Goal: Use online tool/utility: Utilize a website feature to perform a specific function

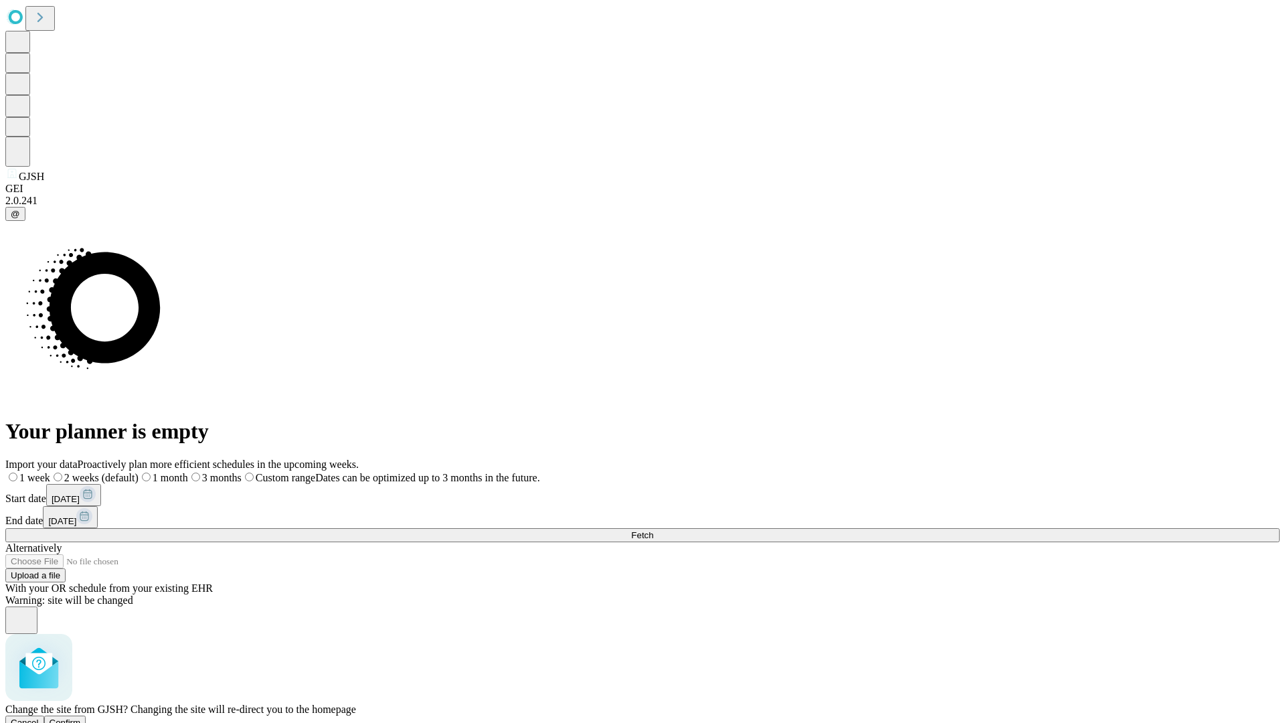
click at [81, 718] on span "Confirm" at bounding box center [65, 723] width 31 height 10
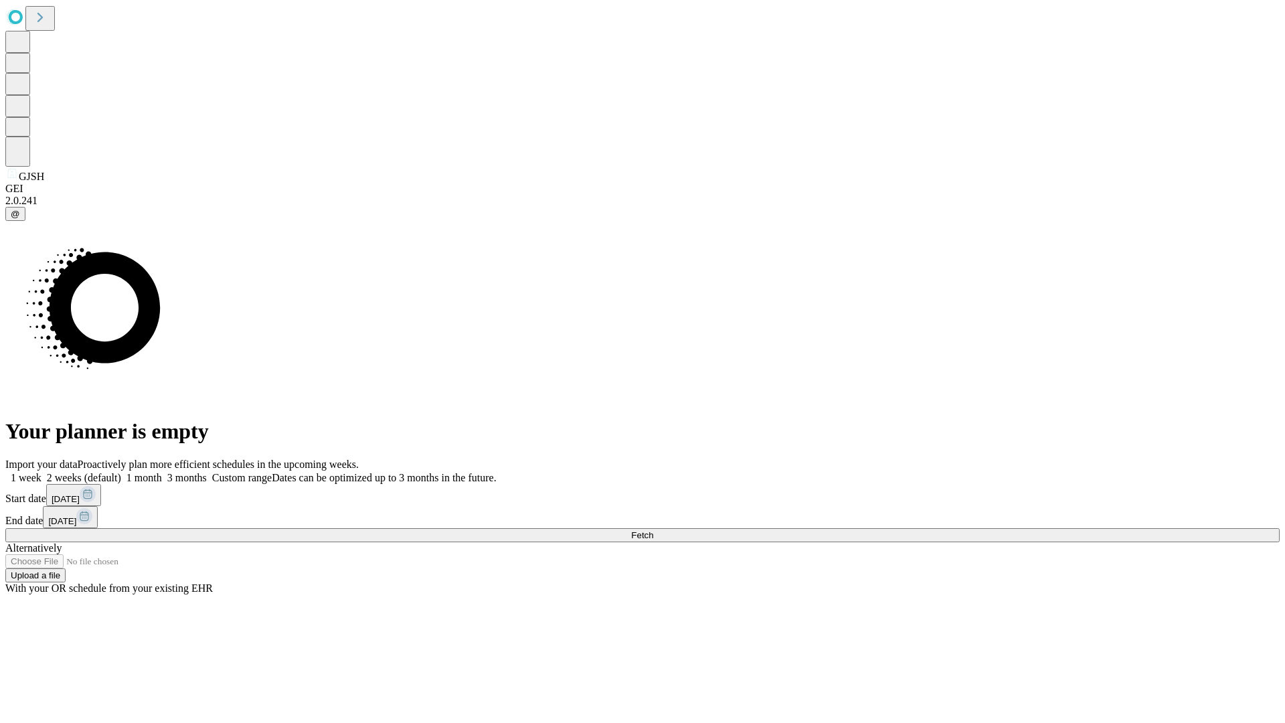
click at [121, 472] on label "2 weeks (default)" at bounding box center [82, 477] width 80 height 11
click at [653, 530] on span "Fetch" at bounding box center [642, 535] width 22 height 10
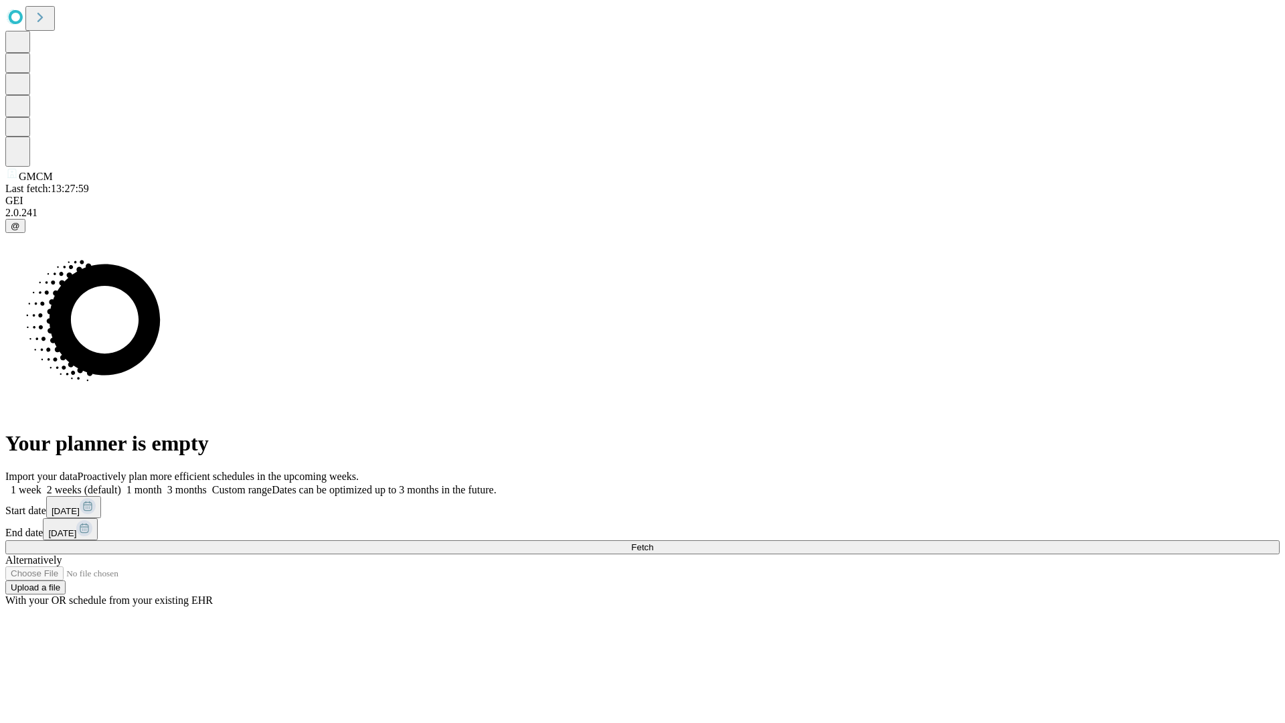
click at [121, 484] on label "2 weeks (default)" at bounding box center [82, 489] width 80 height 11
click at [653, 542] on span "Fetch" at bounding box center [642, 547] width 22 height 10
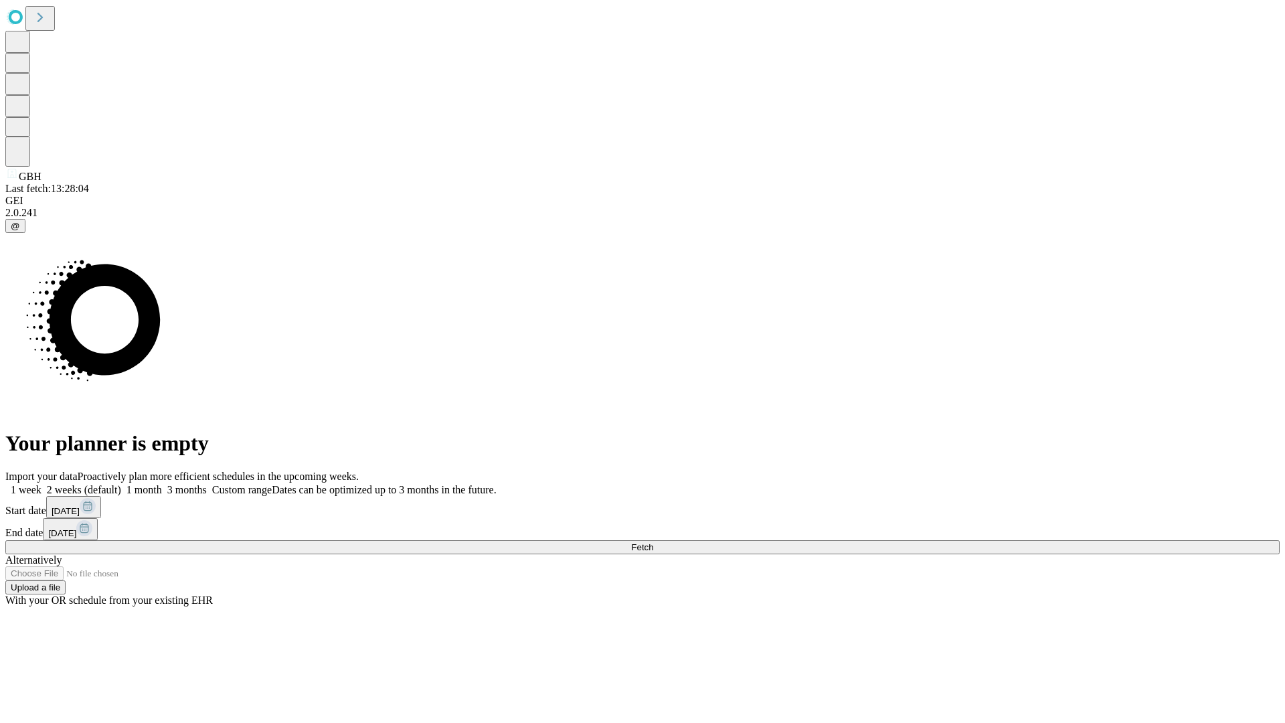
click at [653, 542] on span "Fetch" at bounding box center [642, 547] width 22 height 10
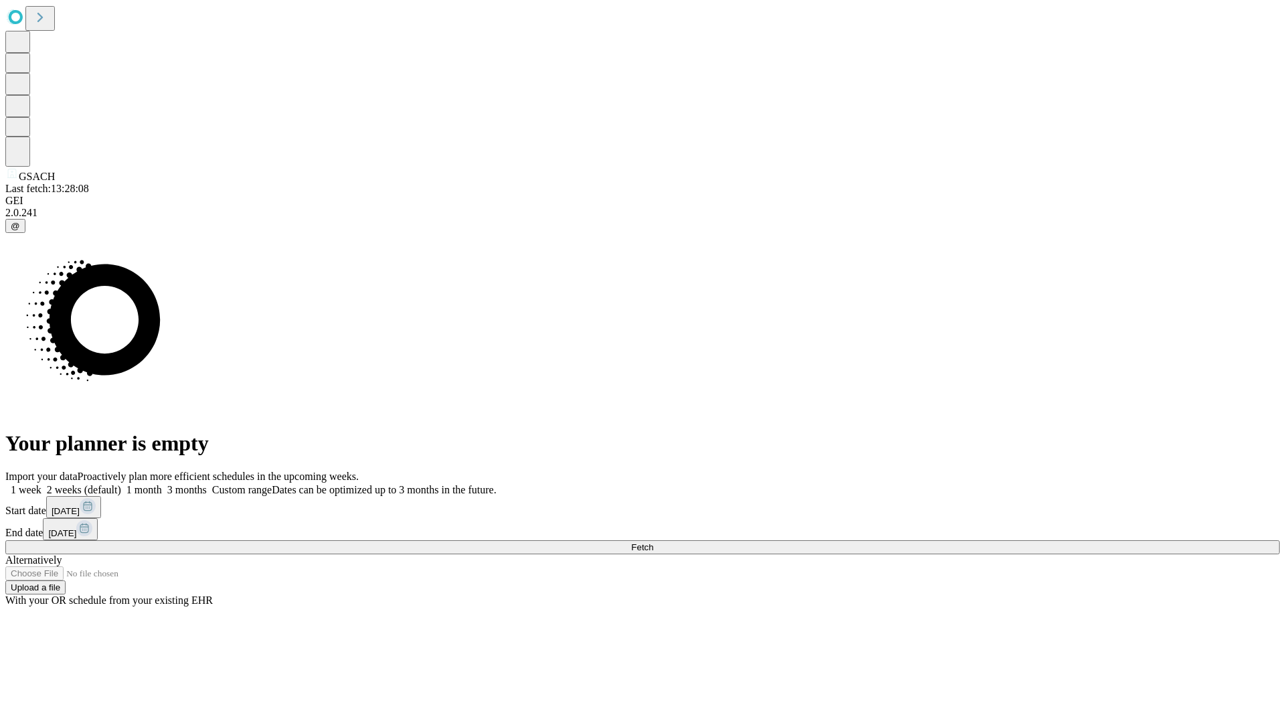
click at [121, 484] on label "2 weeks (default)" at bounding box center [82, 489] width 80 height 11
click at [653, 542] on span "Fetch" at bounding box center [642, 547] width 22 height 10
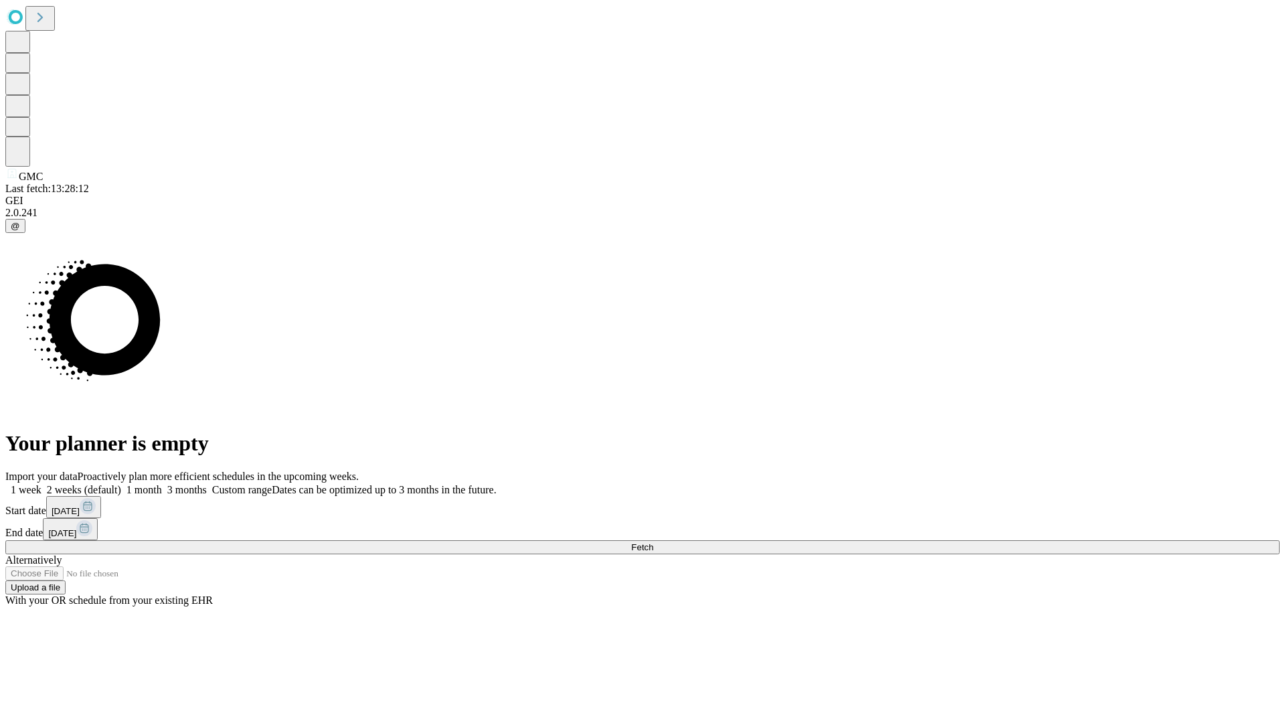
click at [121, 484] on label "2 weeks (default)" at bounding box center [82, 489] width 80 height 11
click at [653, 542] on span "Fetch" at bounding box center [642, 547] width 22 height 10
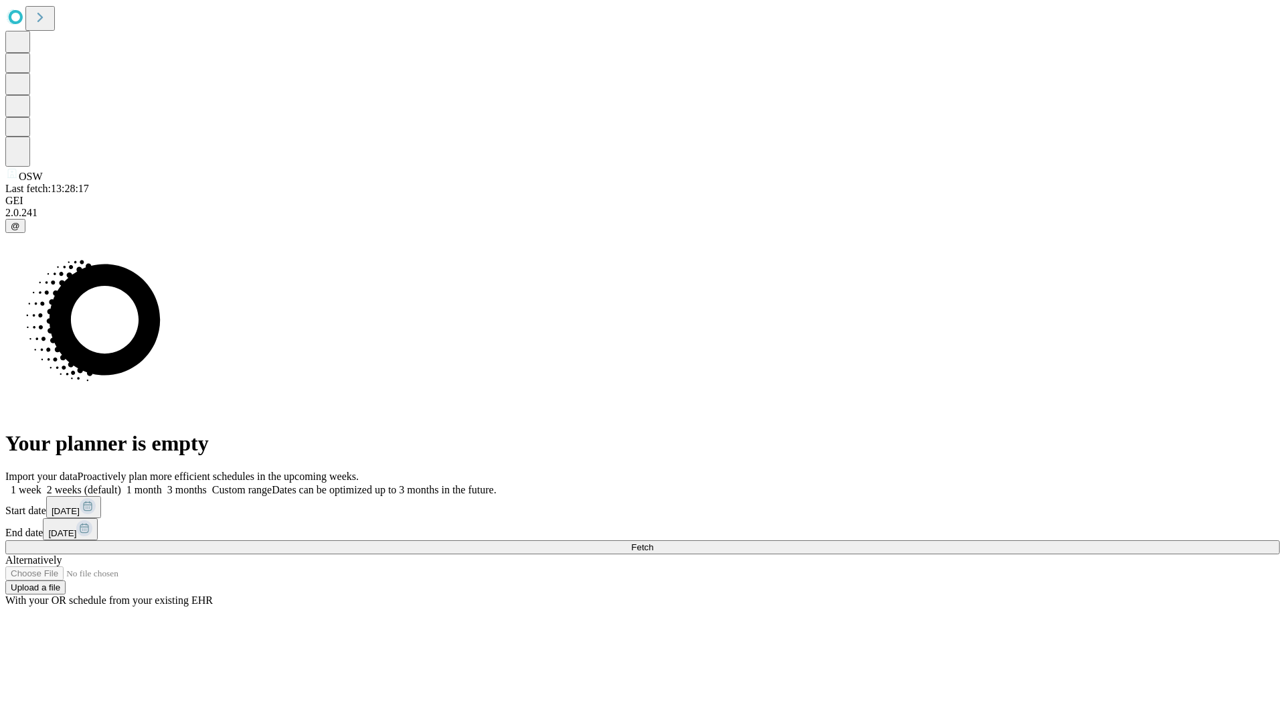
click at [121, 484] on label "2 weeks (default)" at bounding box center [82, 489] width 80 height 11
click at [653, 542] on span "Fetch" at bounding box center [642, 547] width 22 height 10
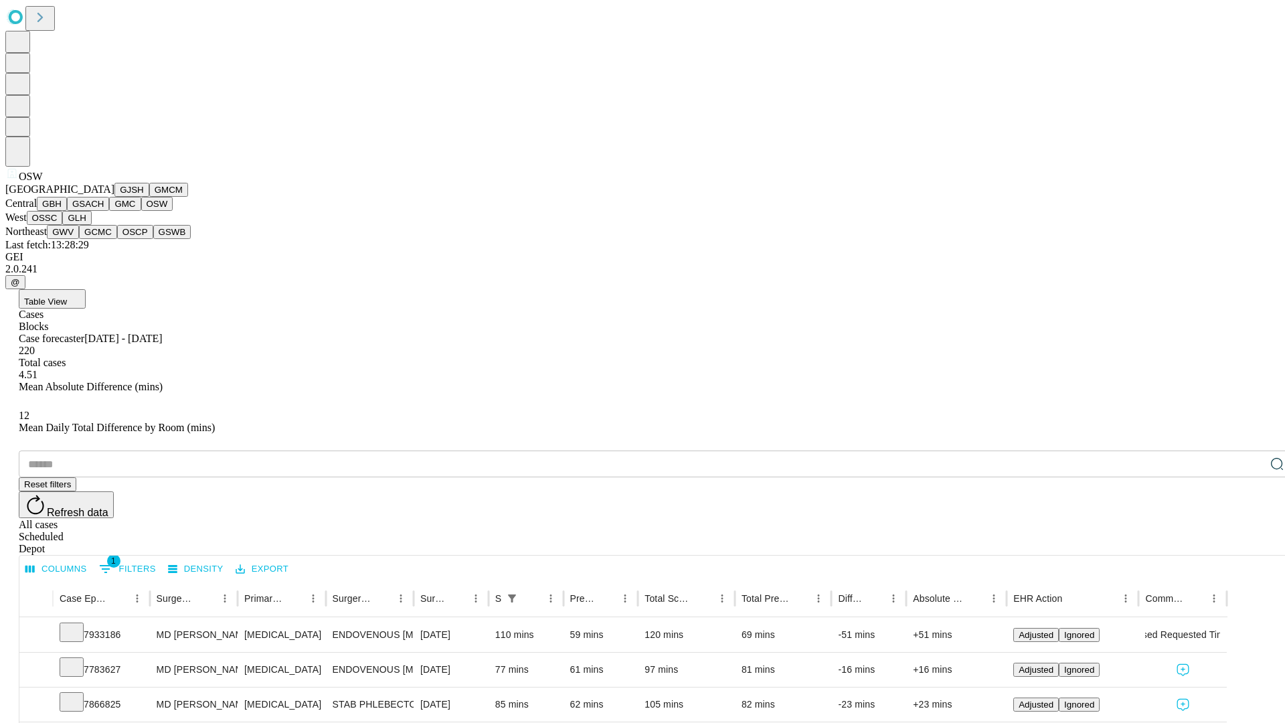
click at [63, 225] on button "OSSC" at bounding box center [45, 218] width 36 height 14
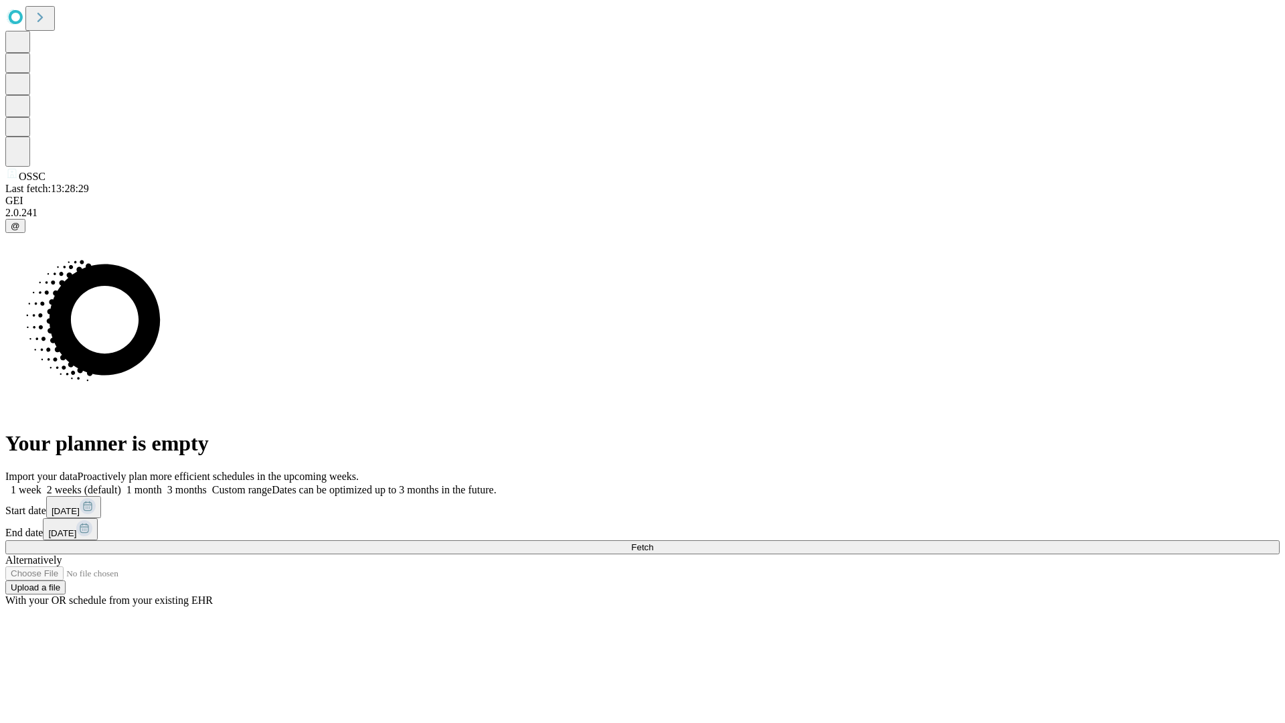
click at [121, 484] on label "2 weeks (default)" at bounding box center [82, 489] width 80 height 11
click at [653, 542] on span "Fetch" at bounding box center [642, 547] width 22 height 10
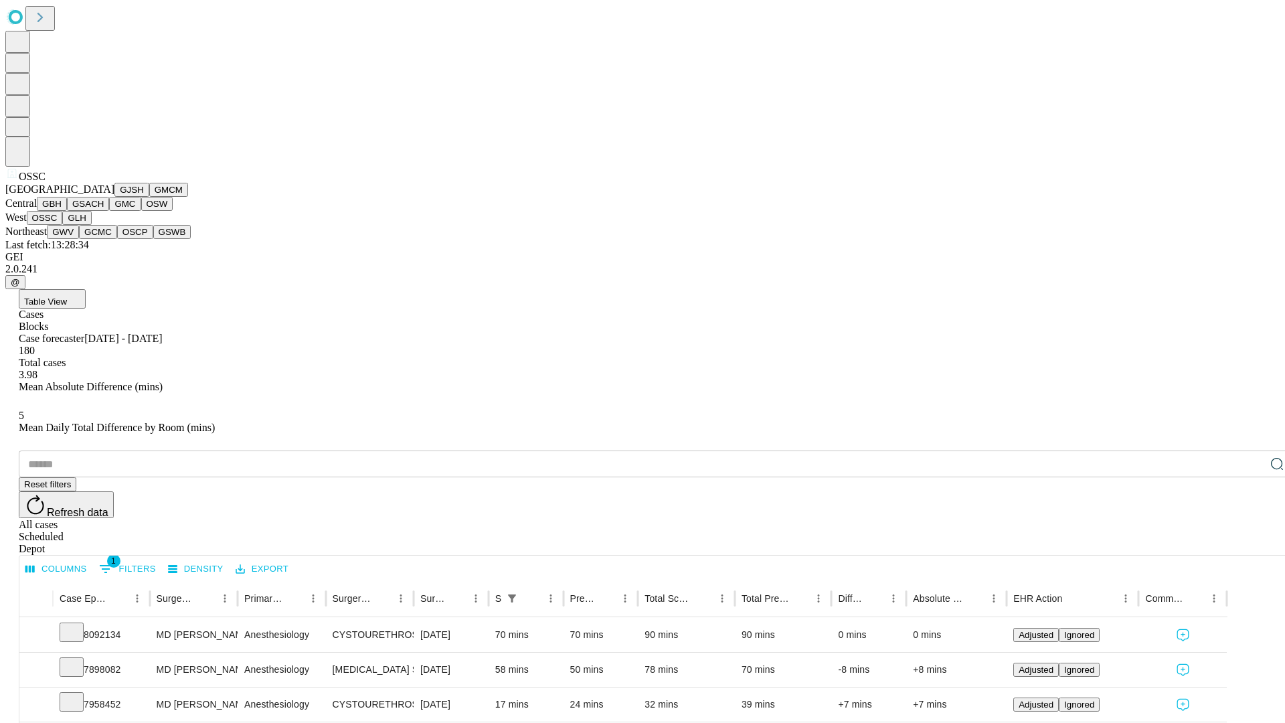
click at [91, 225] on button "GLH" at bounding box center [76, 218] width 29 height 14
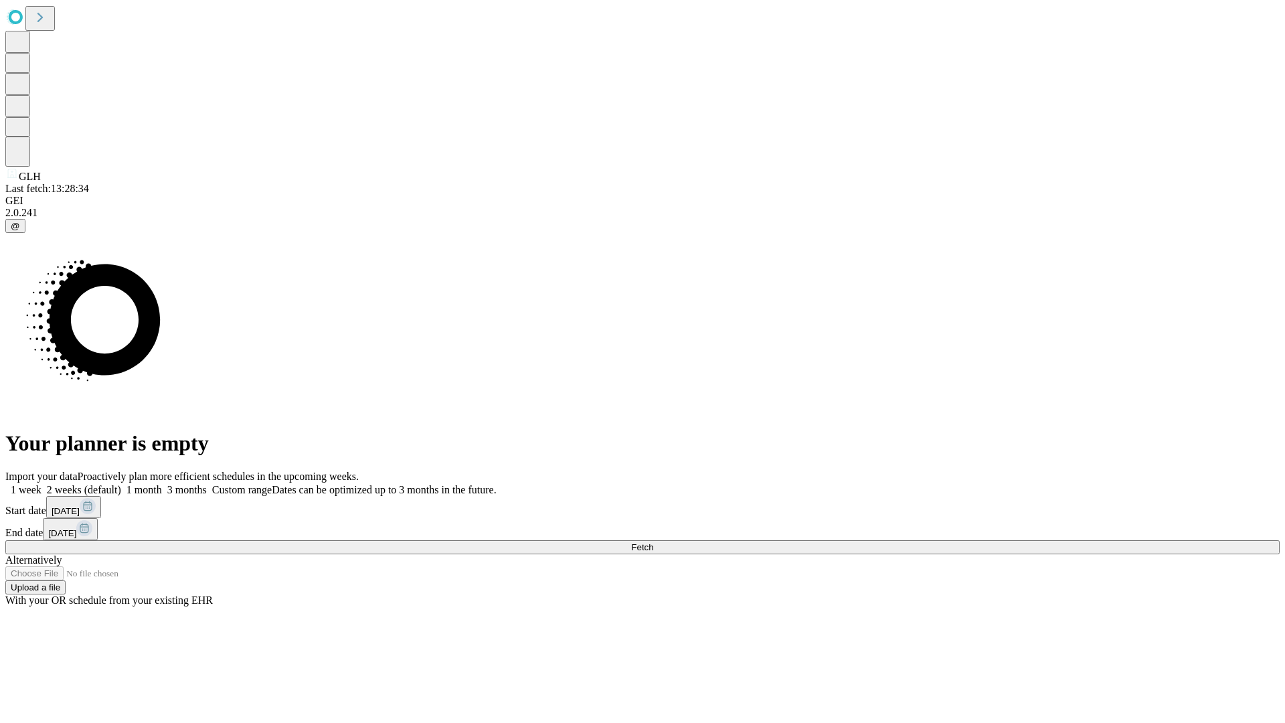
click at [653, 542] on span "Fetch" at bounding box center [642, 547] width 22 height 10
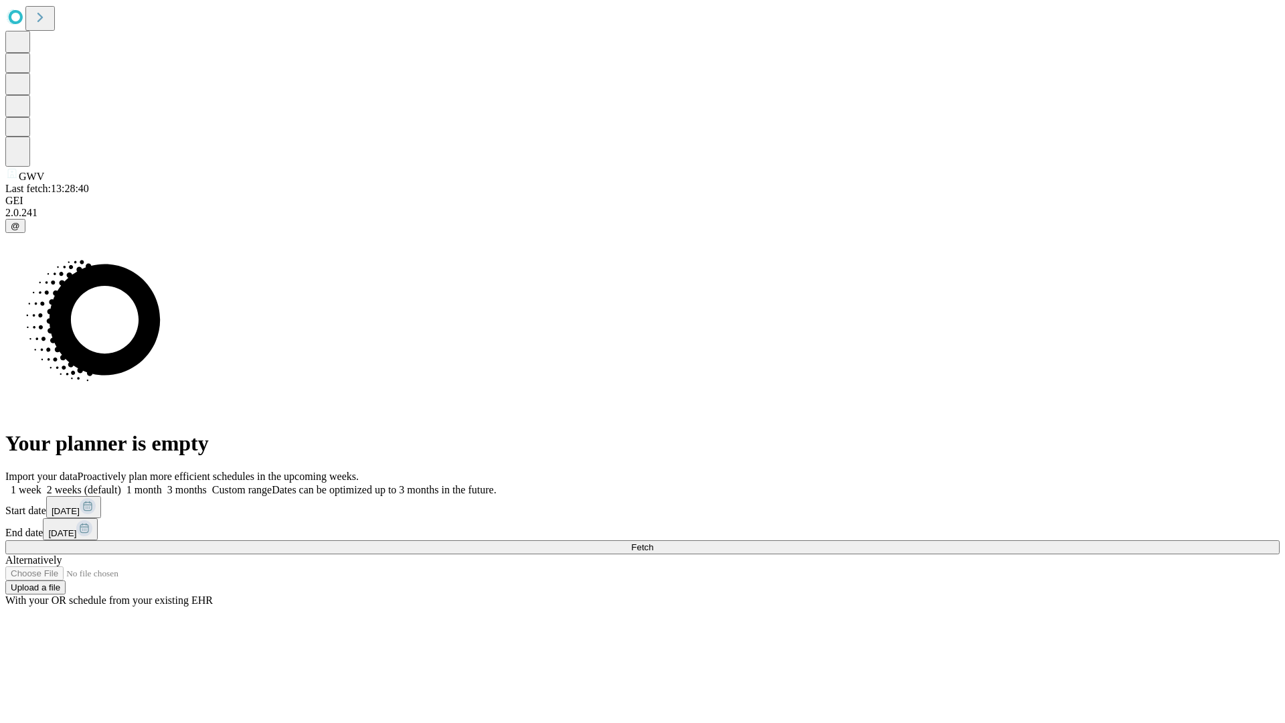
click at [653, 542] on span "Fetch" at bounding box center [642, 547] width 22 height 10
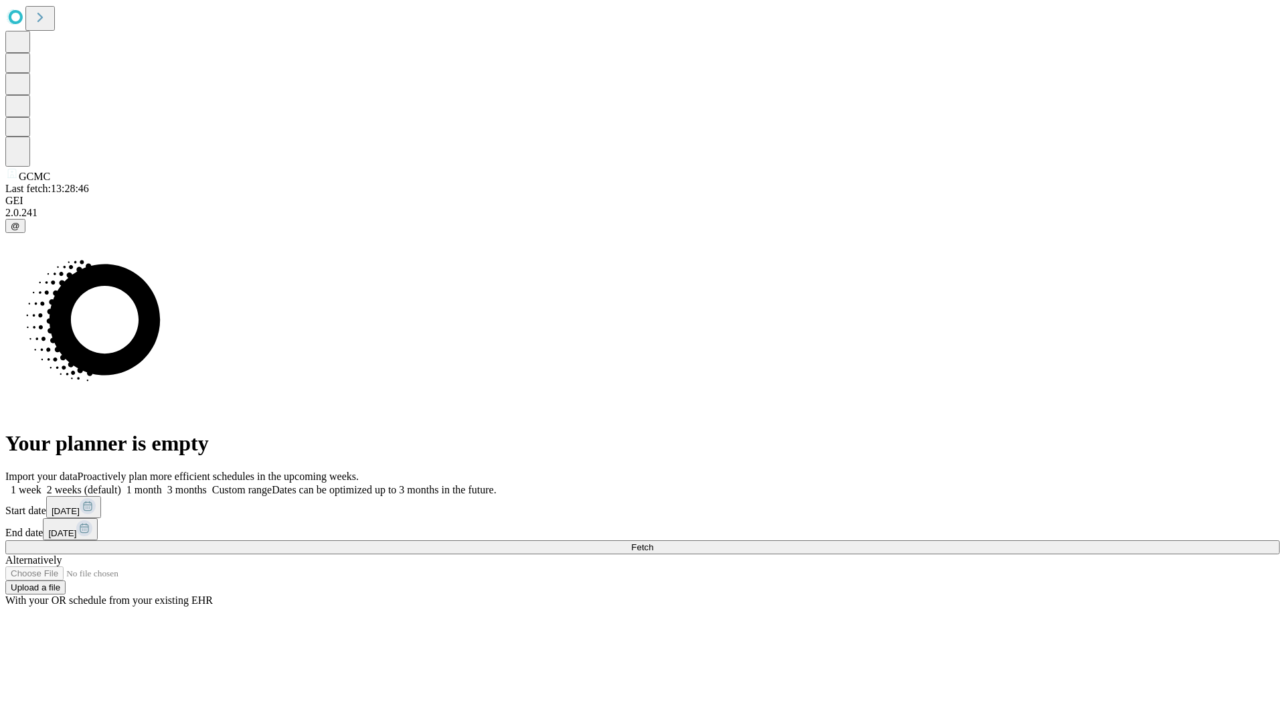
click at [121, 484] on label "2 weeks (default)" at bounding box center [82, 489] width 80 height 11
click at [653, 542] on span "Fetch" at bounding box center [642, 547] width 22 height 10
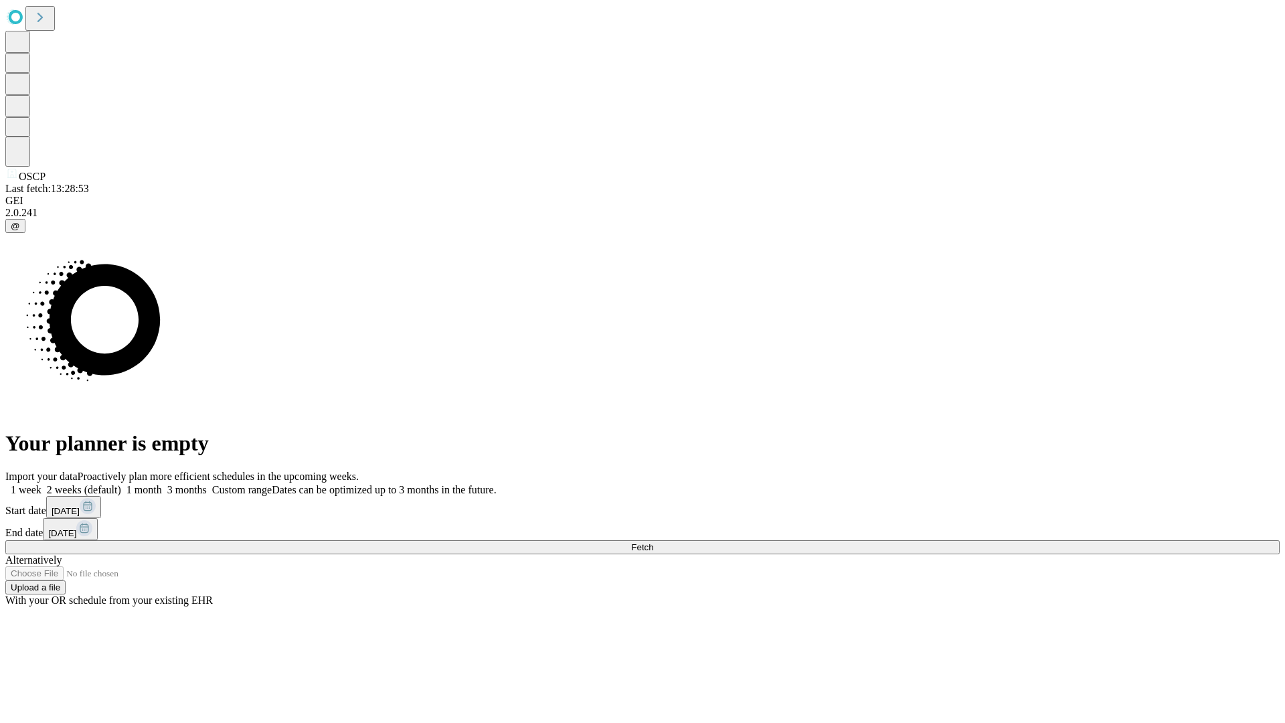
click at [121, 484] on label "2 weeks (default)" at bounding box center [82, 489] width 80 height 11
click at [653, 542] on span "Fetch" at bounding box center [642, 547] width 22 height 10
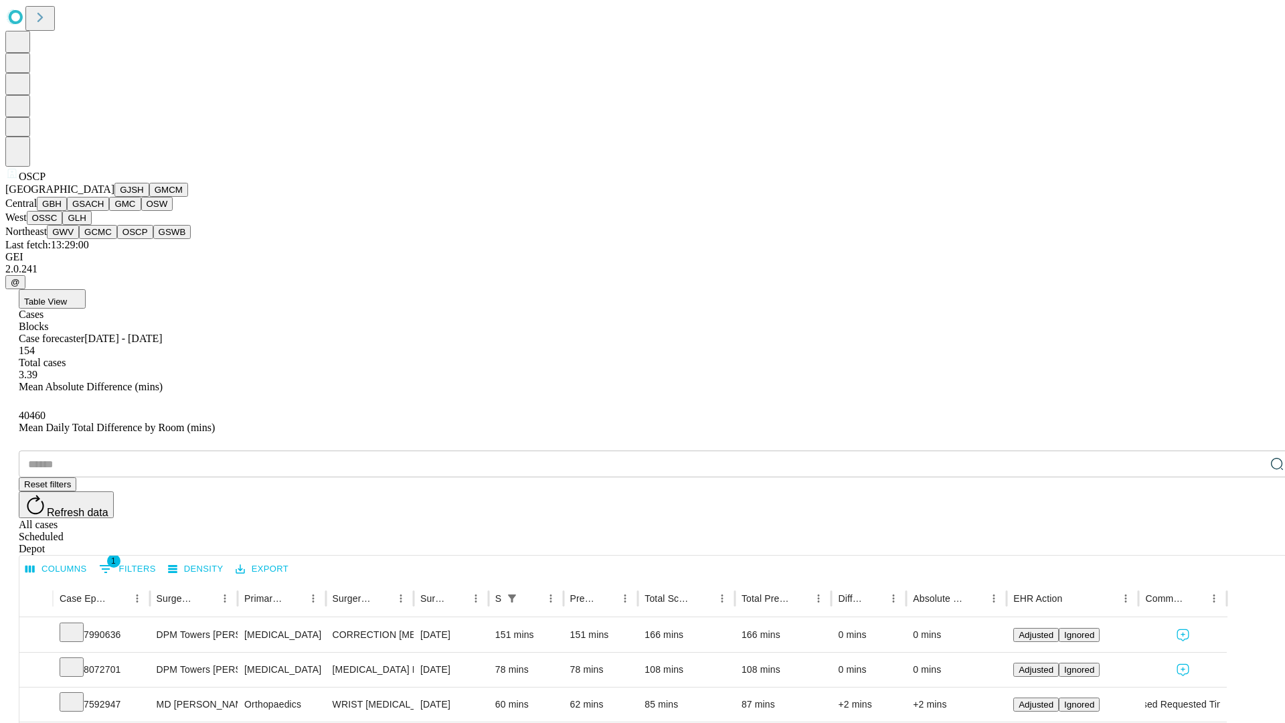
click at [153, 239] on button "GSWB" at bounding box center [172, 232] width 38 height 14
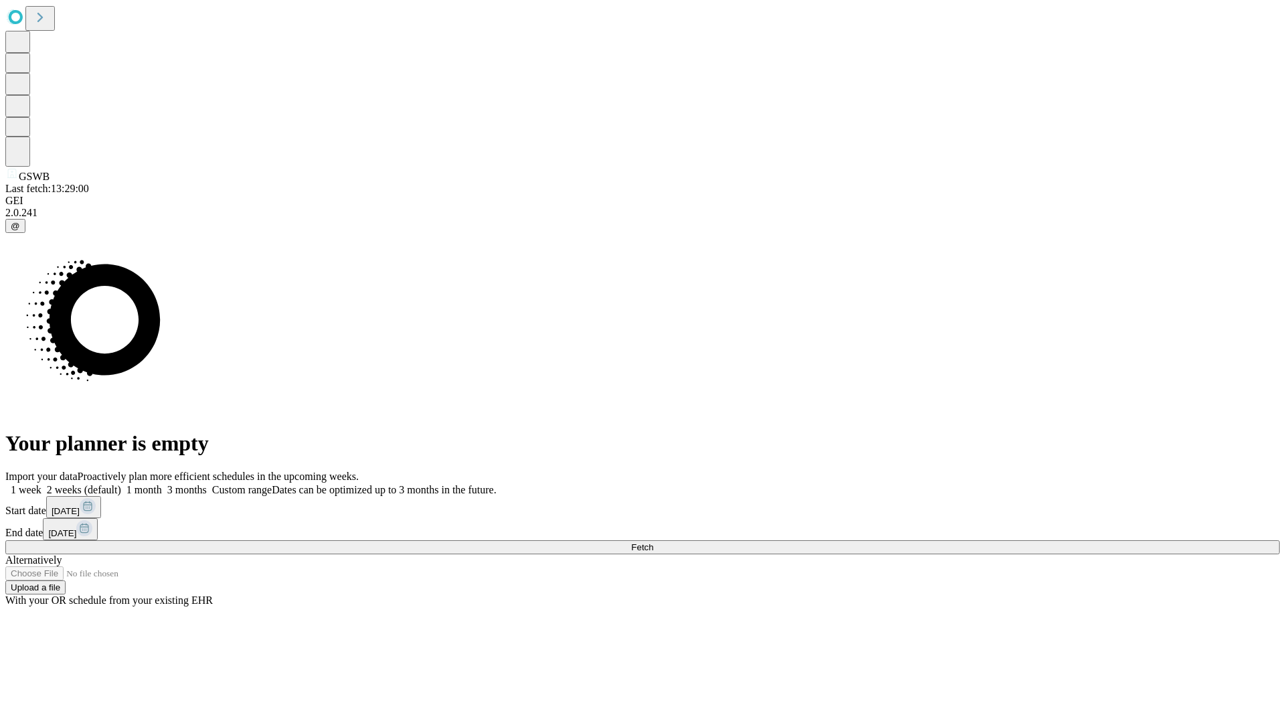
click at [653, 542] on span "Fetch" at bounding box center [642, 547] width 22 height 10
